Goal: Find specific page/section: Find specific page/section

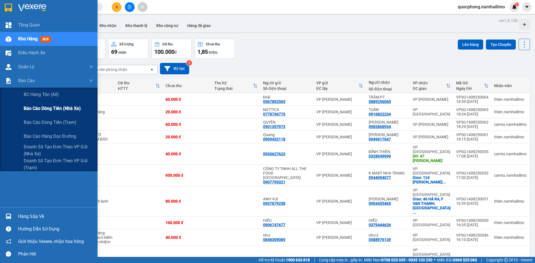
click at [38, 110] on span "Báo cáo dòng tiền (nhà xe)" at bounding box center [52, 108] width 57 height 7
click at [47, 146] on span "Doanh số tạo đơn theo VP gửi (nhà xe)" at bounding box center [59, 150] width 70 height 14
